Goal: Navigation & Orientation: Find specific page/section

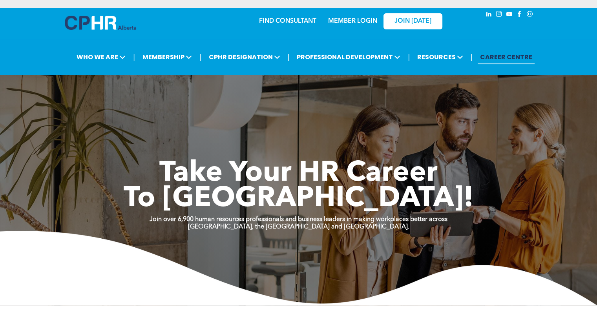
click at [352, 19] on link "MEMBER LOGIN" at bounding box center [352, 21] width 49 height 6
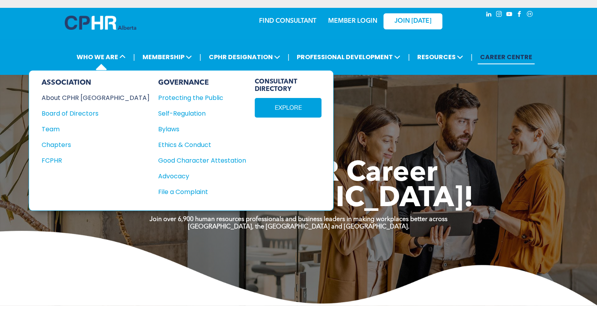
click at [97, 94] on div "About CPHR [GEOGRAPHIC_DATA]" at bounding box center [90, 98] width 97 height 10
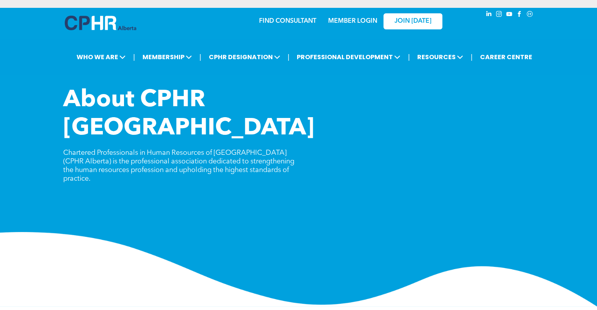
click at [356, 24] on link "MEMBER LOGIN" at bounding box center [352, 21] width 49 height 6
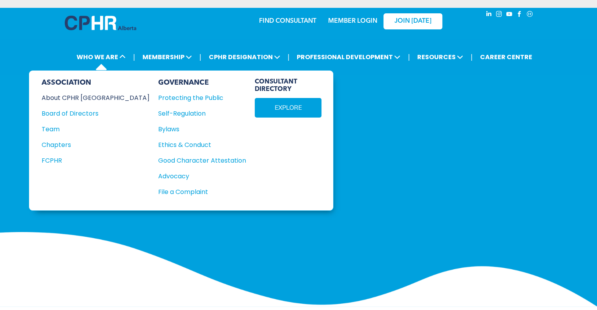
click at [76, 95] on div "About CPHR [GEOGRAPHIC_DATA]" at bounding box center [90, 98] width 97 height 10
